Goal: Transaction & Acquisition: Purchase product/service

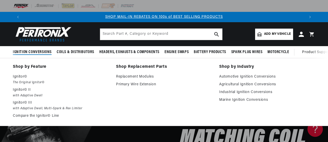
scroll to position [0, 282]
click at [38, 53] on span "Ignition Conversions" at bounding box center [32, 51] width 39 height 5
click at [35, 66] on link "Shop by Feature" at bounding box center [61, 66] width 96 height 7
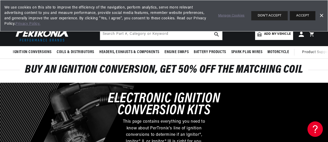
click at [309, 14] on button "ACCEPT" at bounding box center [303, 15] width 26 height 9
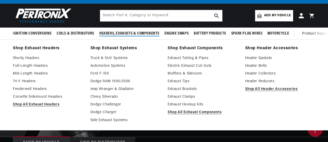
scroll to position [26, 0]
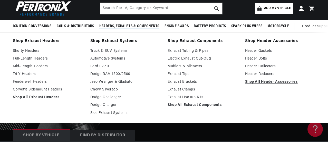
click at [126, 40] on link "Shop Exhaust Systems" at bounding box center [125, 41] width 70 height 7
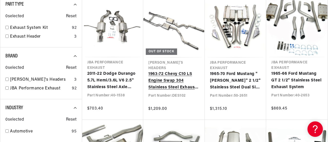
scroll to position [206, 0]
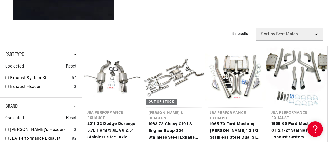
scroll to position [154, 0]
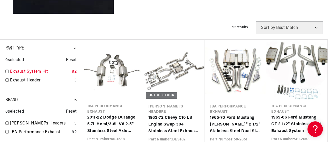
click at [30, 74] on link "Exhaust System Kit" at bounding box center [40, 71] width 60 height 7
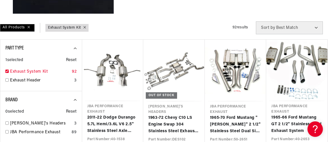
click at [30, 74] on link "Exhaust System Kit" at bounding box center [40, 71] width 60 height 7
checkbox input "false"
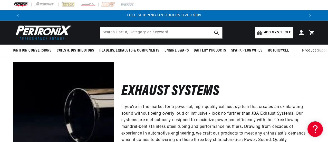
scroll to position [0, 0]
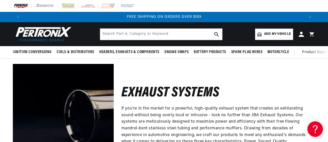
click at [268, 34] on span "Add my vehicle" at bounding box center [277, 34] width 27 height 5
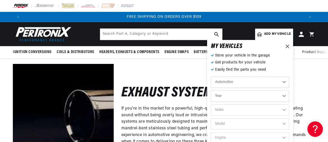
click at [236, 81] on select "Automotive Agricultural Industrial Marine Motorcycle" at bounding box center [250, 81] width 78 height 11
click at [211, 76] on select "Automotive Agricultural Industrial Marine Motorcycle" at bounding box center [250, 81] width 78 height 11
click at [244, 97] on select "Year 2022 2021 2020 2019 2018 2017 2016 2015 2014 2013 2012 2011 2010 2009 2008…" at bounding box center [250, 95] width 78 height 11
select select "2020"
click at [211, 90] on select "Year 2022 2021 2020 2019 2018 2017 2016 2015 2014 2013 2012 2011 2010 2009 2008…" at bounding box center [250, 95] width 78 height 11
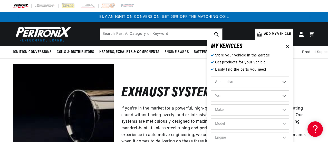
select select "2020"
click at [244, 114] on select "Make Cadillac Chevrolet Chrysler Dodge Ford GMC INFINITI Jeep Nissan Ram Subaru…" at bounding box center [250, 109] width 78 height 11
select select "Chrysler"
click at [211, 104] on select "Make Cadillac Chevrolet Chrysler Dodge Ford GMC INFINITI Jeep Nissan Ram Subaru…" at bounding box center [250, 109] width 78 height 11
select select "Chrysler"
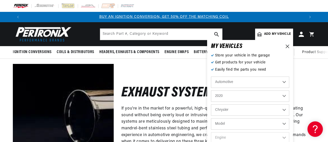
click at [250, 123] on select "Model 300 Pacifica" at bounding box center [250, 123] width 78 height 11
select select "300"
click at [211, 118] on select "Model 300 Pacifica" at bounding box center [250, 123] width 78 height 11
select select "300"
click at [252, 140] on select "Engine 3.6L 5.7L 6.1L 6.4L" at bounding box center [250, 137] width 78 height 11
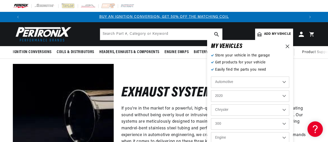
scroll to position [2, 0]
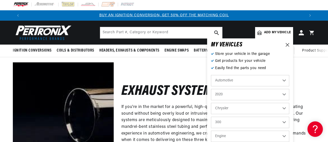
select select "3.6L"
click at [211, 130] on select "Engine 3.6L 5.7L 6.1L 6.4L" at bounding box center [250, 135] width 78 height 11
select select "3.6L"
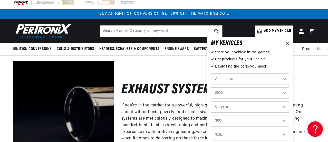
scroll to position [53, 0]
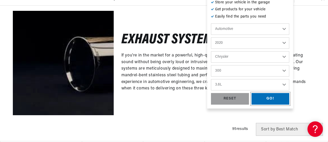
click at [271, 98] on div "GO!" at bounding box center [271, 99] width 38 height 12
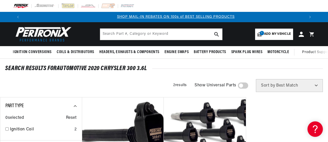
scroll to position [0, 282]
click at [41, 31] on img at bounding box center [42, 34] width 59 height 18
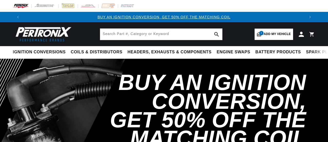
select select "2020"
select select "Chrysler"
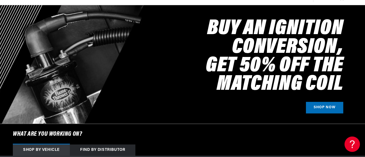
scroll to position [114, 0]
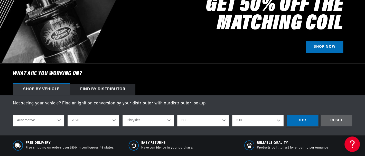
click at [300, 121] on div "GO!" at bounding box center [302, 121] width 31 height 12
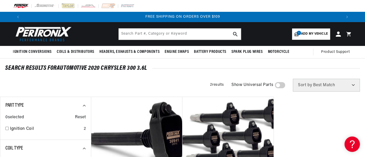
click at [316, 34] on span "Add my vehicle" at bounding box center [314, 34] width 27 height 5
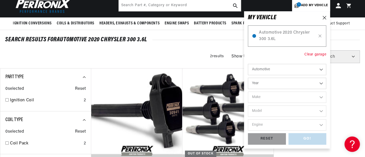
click at [314, 56] on div "Clear garage" at bounding box center [316, 55] width 22 height 6
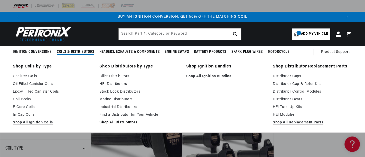
click at [129, 122] on link "Shop All Distributors" at bounding box center [138, 123] width 79 height 6
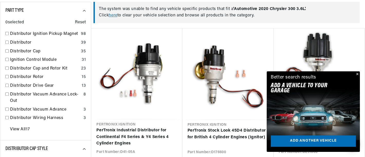
click at [358, 74] on button "Close" at bounding box center [357, 74] width 6 height 6
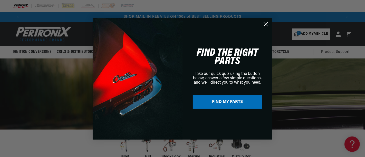
scroll to position [0, 638]
click at [264, 24] on circle "Close dialog" at bounding box center [266, 24] width 8 height 8
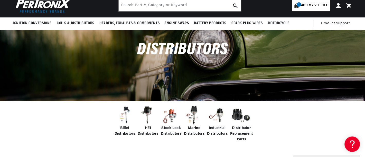
scroll to position [0, 0]
